Goal: Use online tool/utility: Utilize a website feature to perform a specific function

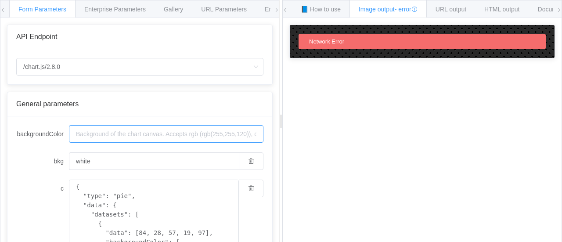
click at [161, 139] on input "backgroundColor" at bounding box center [166, 134] width 195 height 18
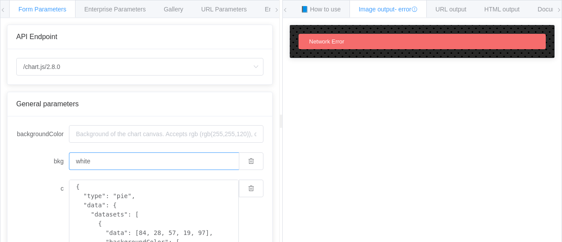
click at [152, 167] on input "white" at bounding box center [154, 161] width 170 height 18
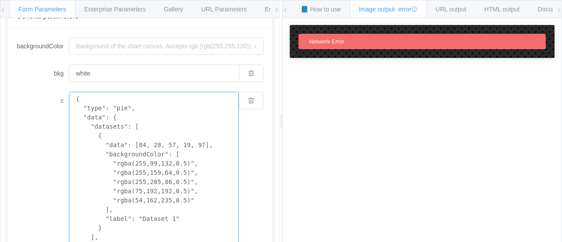
click at [158, 153] on textarea "{ "type": "pie", "data": { "datasets": [ { "data": [84, 28, 57, 19, 97], "backg…" at bounding box center [154, 186] width 170 height 189
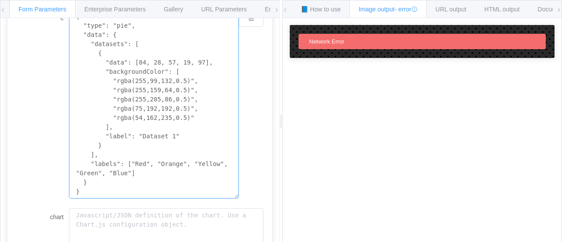
scroll to position [220, 0]
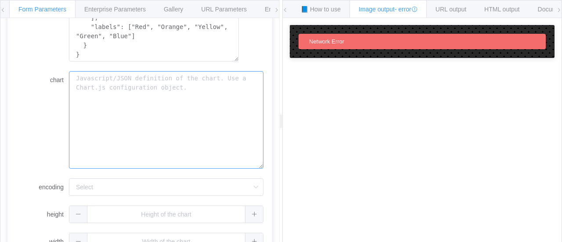
click at [156, 152] on textarea "chart" at bounding box center [166, 119] width 195 height 97
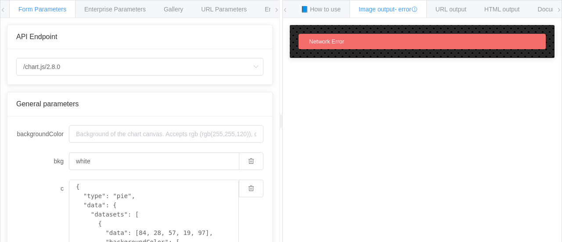
scroll to position [0, 0]
click at [561, 8] on icon at bounding box center [559, 9] width 5 height 5
click at [273, 10] on div "Form Parameters Enterprise Parameters Gallery URL Parameters Environments" at bounding box center [139, 9] width 279 height 18
click at [275, 7] on icon at bounding box center [276, 9] width 5 height 5
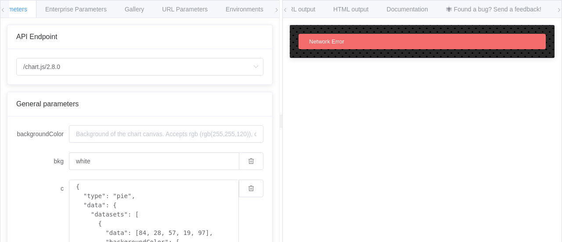
click at [276, 8] on icon at bounding box center [276, 9] width 5 height 5
click at [4, 8] on icon at bounding box center [2, 9] width 5 height 5
click at [116, 7] on span "Enterprise Parameters" at bounding box center [115, 9] width 62 height 7
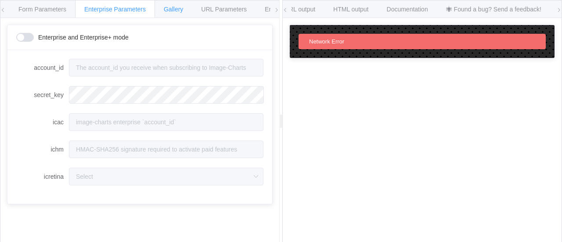
click at [167, 6] on span "Gallery" at bounding box center [173, 9] width 19 height 7
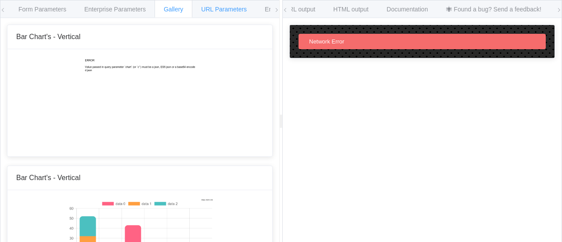
click at [208, 8] on span "URL Parameters" at bounding box center [224, 9] width 46 height 7
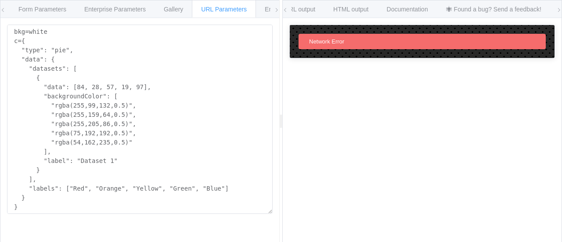
click at [279, 9] on icon at bounding box center [276, 9] width 5 height 5
click at [234, 6] on span "Environments" at bounding box center [245, 9] width 38 height 7
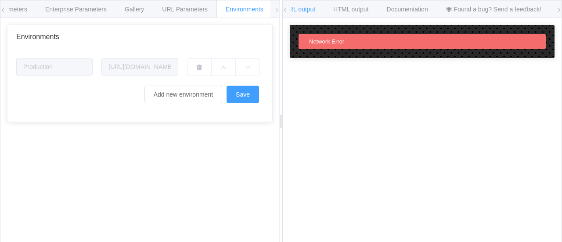
click at [315, 6] on span "URL output" at bounding box center [300, 9] width 31 height 7
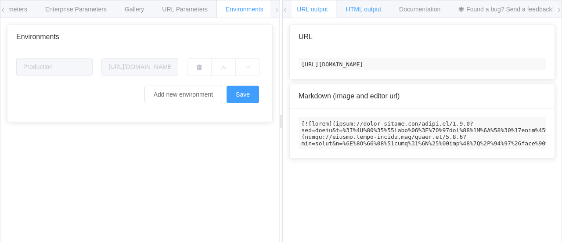
click at [372, 8] on span "HTML output" at bounding box center [363, 9] width 35 height 7
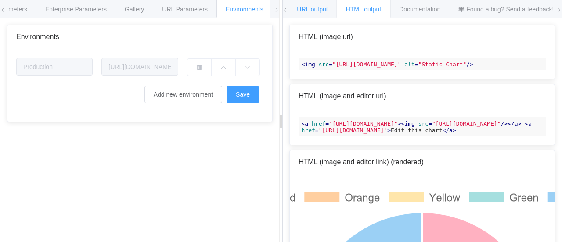
click at [328, 11] on span "URL output" at bounding box center [312, 9] width 31 height 7
